Goal: Task Accomplishment & Management: Complete application form

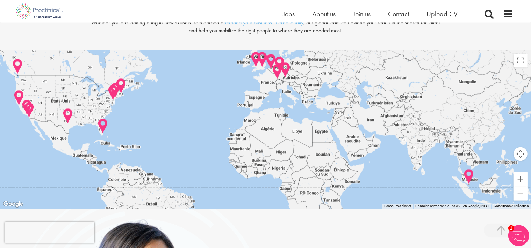
scroll to position [1456, 0]
click at [289, 12] on span "Jobs" at bounding box center [289, 13] width 12 height 9
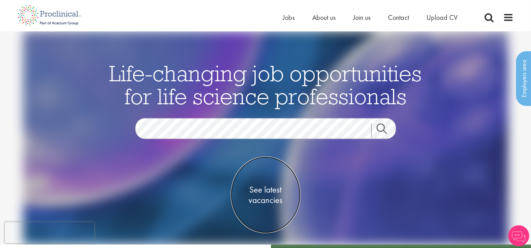
click at [273, 191] on span "See latest vacancies" at bounding box center [266, 195] width 70 height 21
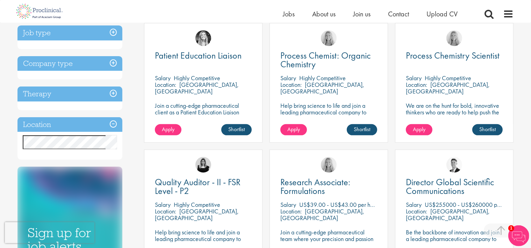
scroll to position [265, 0]
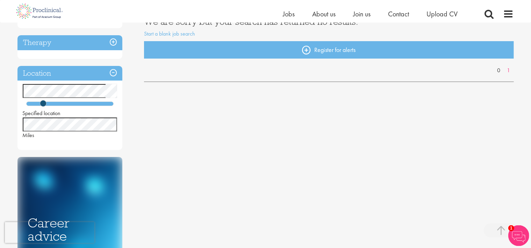
scroll to position [135, 0]
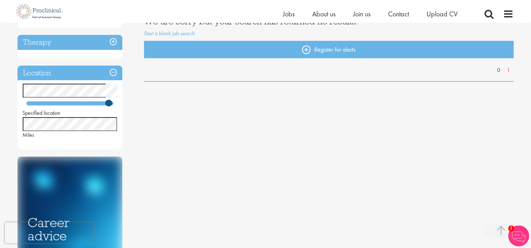
drag, startPoint x: 42, startPoint y: 103, endPoint x: 108, endPoint y: 107, distance: 66.4
click at [108, 107] on div "Specified location Miles" at bounding box center [69, 111] width 105 height 55
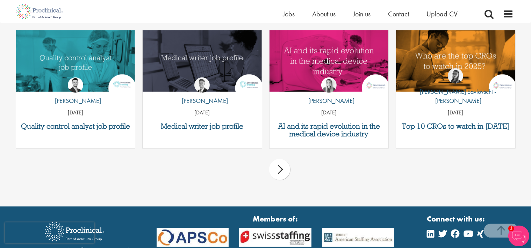
scroll to position [488, 0]
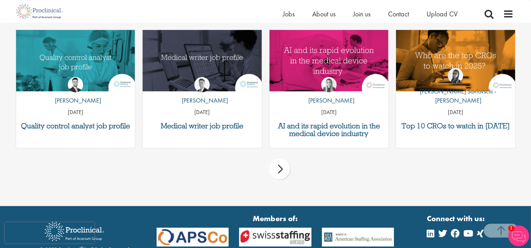
click at [438, 9] on li "Upload CV" at bounding box center [441, 14] width 31 height 10
click at [438, 12] on span "Upload CV" at bounding box center [441, 13] width 31 height 9
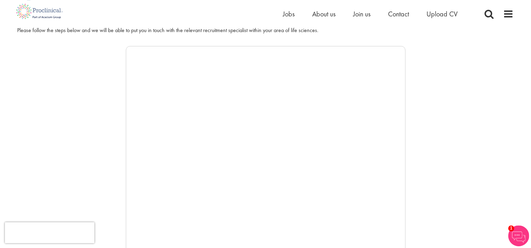
scroll to position [92, 0]
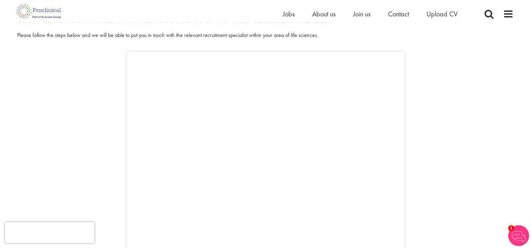
click at [424, 14] on ul "Home Jobs About us Join us Contact Upload CV" at bounding box center [379, 14] width 192 height 10
click at [436, 14] on span "Upload CV" at bounding box center [441, 13] width 31 height 9
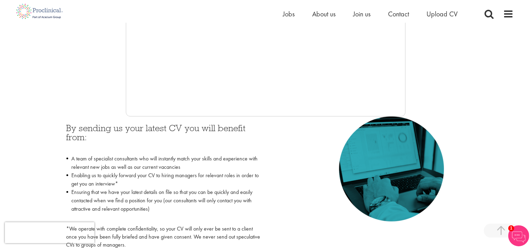
scroll to position [238, 0]
